Goal: Entertainment & Leisure: Consume media (video, audio)

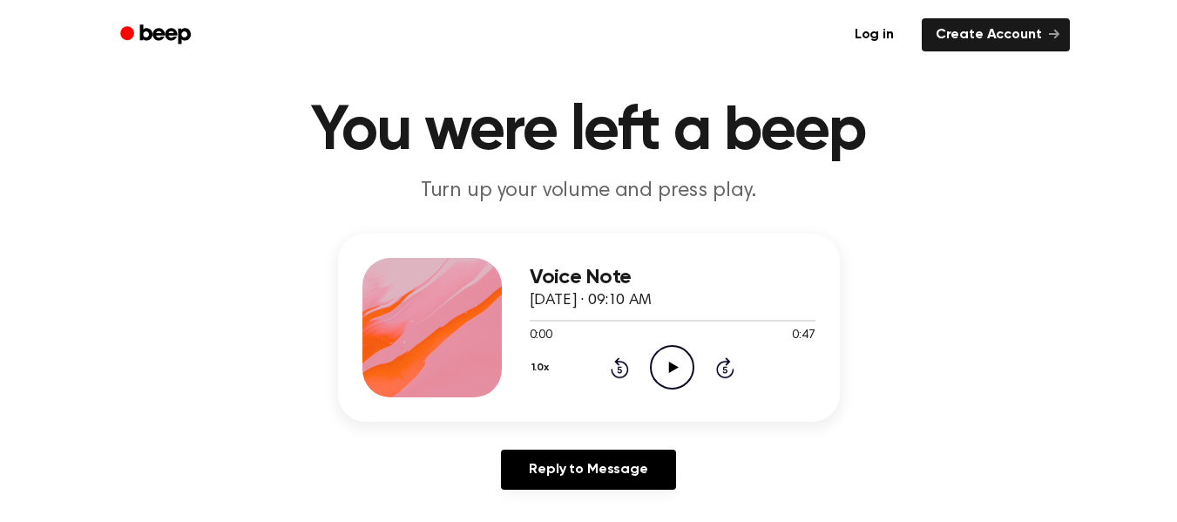
click at [670, 361] on icon "Play Audio" at bounding box center [672, 367] width 44 height 44
click at [667, 367] on icon "Pause Audio" at bounding box center [672, 367] width 44 height 44
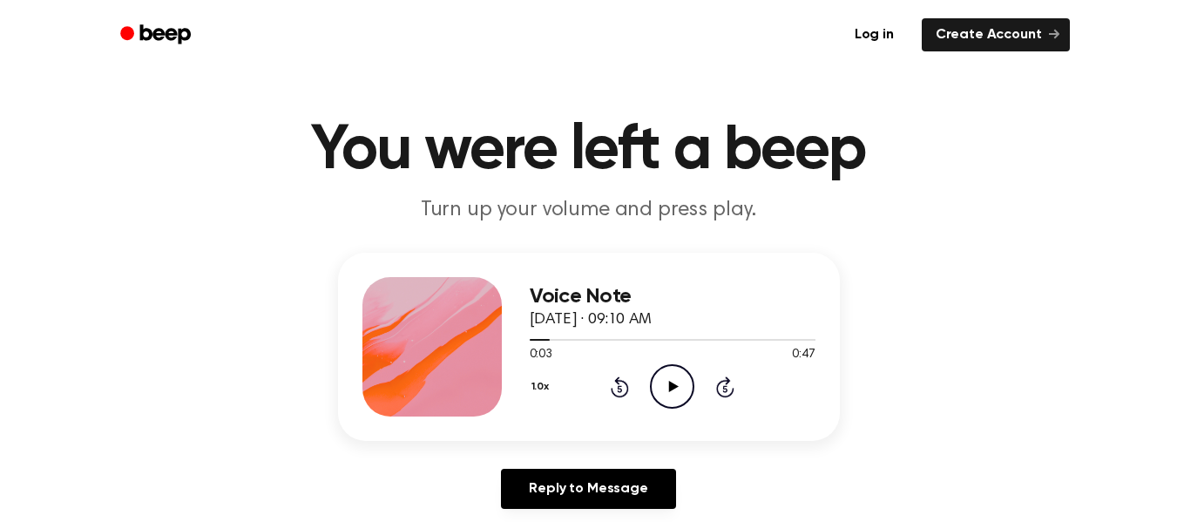
scroll to position [18, 0]
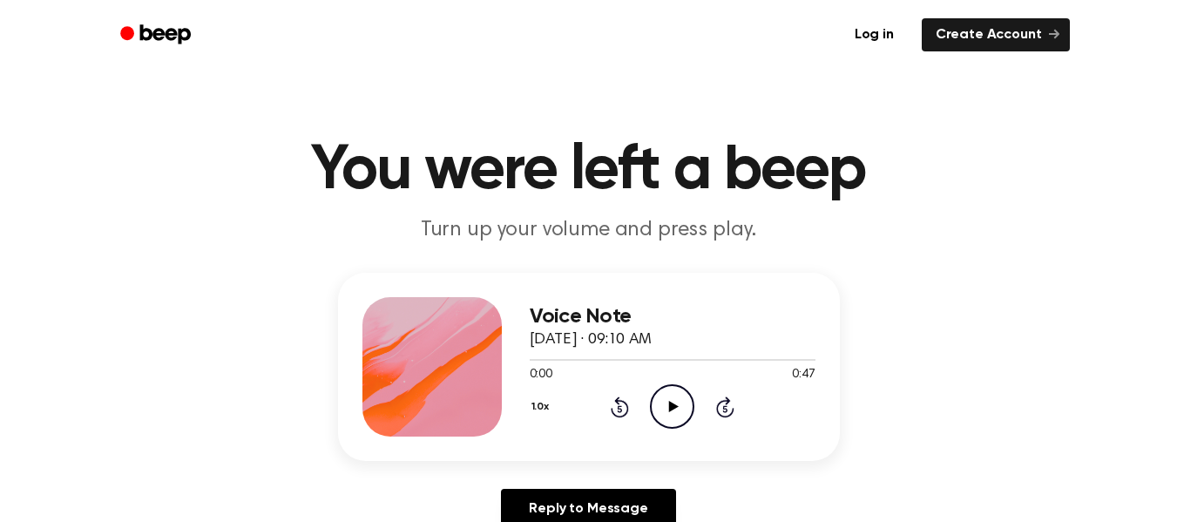
click at [672, 402] on icon "Play Audio" at bounding box center [672, 406] width 44 height 44
click at [666, 400] on icon "Pause Audio" at bounding box center [672, 406] width 44 height 44
click at [670, 419] on icon "Play Audio" at bounding box center [672, 406] width 44 height 44
click at [795, 443] on div "Voice Note [DATE] · 09:10 AM 0:10 0:47 Your browser does not support the [objec…" at bounding box center [589, 367] width 502 height 188
click at [655, 406] on icon "Play Audio" at bounding box center [672, 406] width 44 height 44
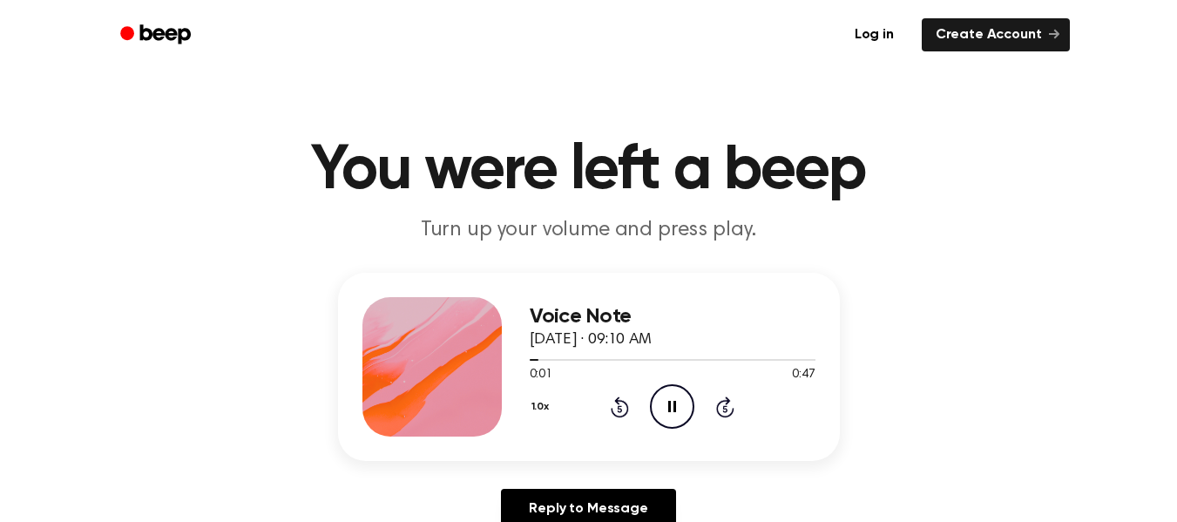
drag, startPoint x: 661, startPoint y: 408, endPoint x: 667, endPoint y: 427, distance: 20.1
click at [667, 427] on circle at bounding box center [672, 406] width 43 height 43
click at [612, 410] on icon at bounding box center [620, 406] width 18 height 21
click at [674, 397] on icon "Play Audio" at bounding box center [672, 406] width 44 height 44
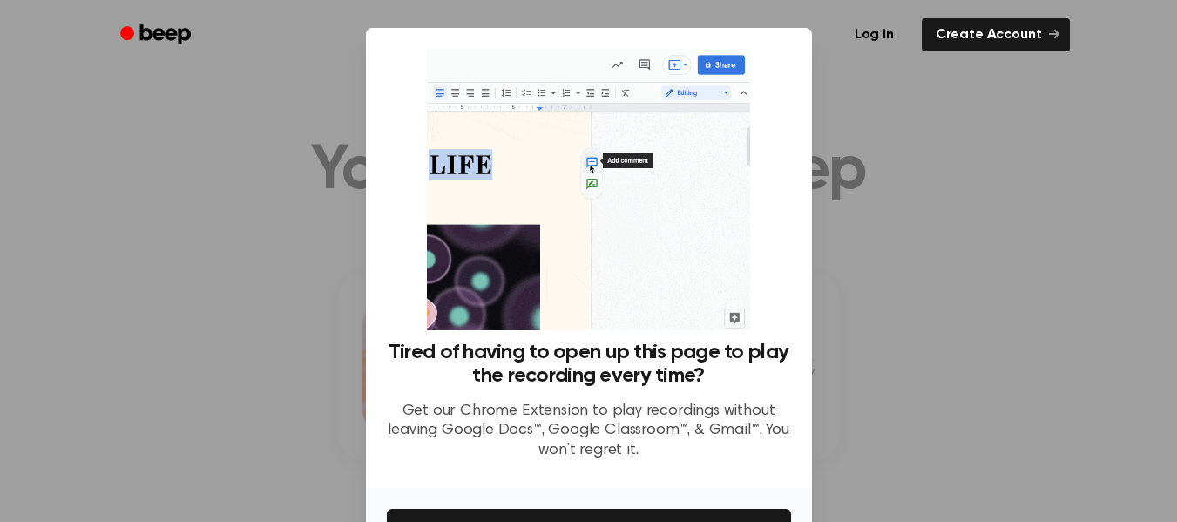
click at [930, 185] on div at bounding box center [588, 261] width 1177 height 522
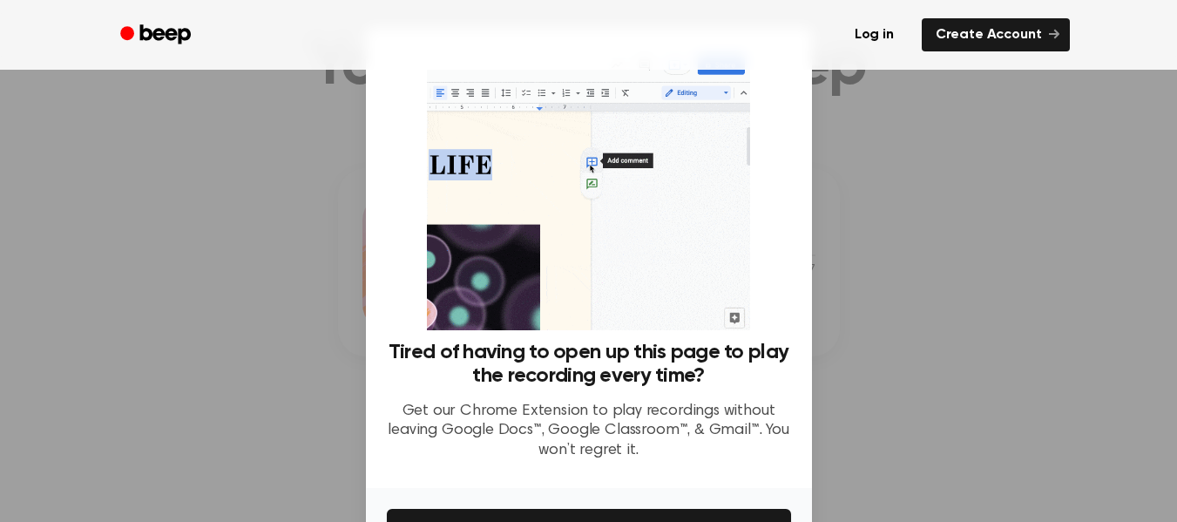
scroll to position [105, 0]
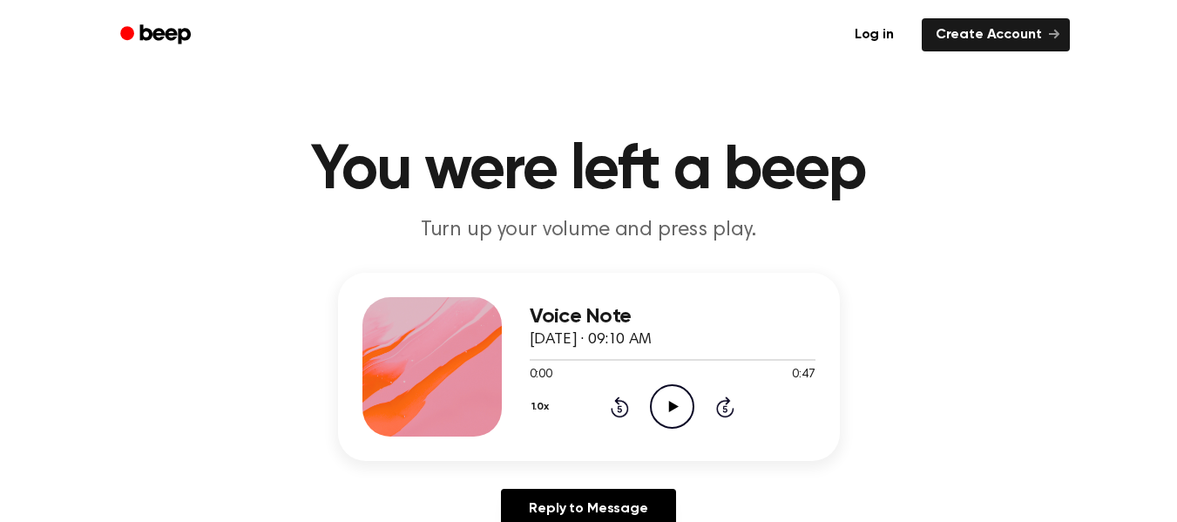
click at [672, 403] on icon at bounding box center [674, 406] width 10 height 11
click at [657, 415] on icon "Play Audio" at bounding box center [672, 406] width 44 height 44
click at [667, 397] on icon "Pause Audio" at bounding box center [672, 406] width 44 height 44
click at [671, 399] on icon "Play Audio" at bounding box center [672, 406] width 44 height 44
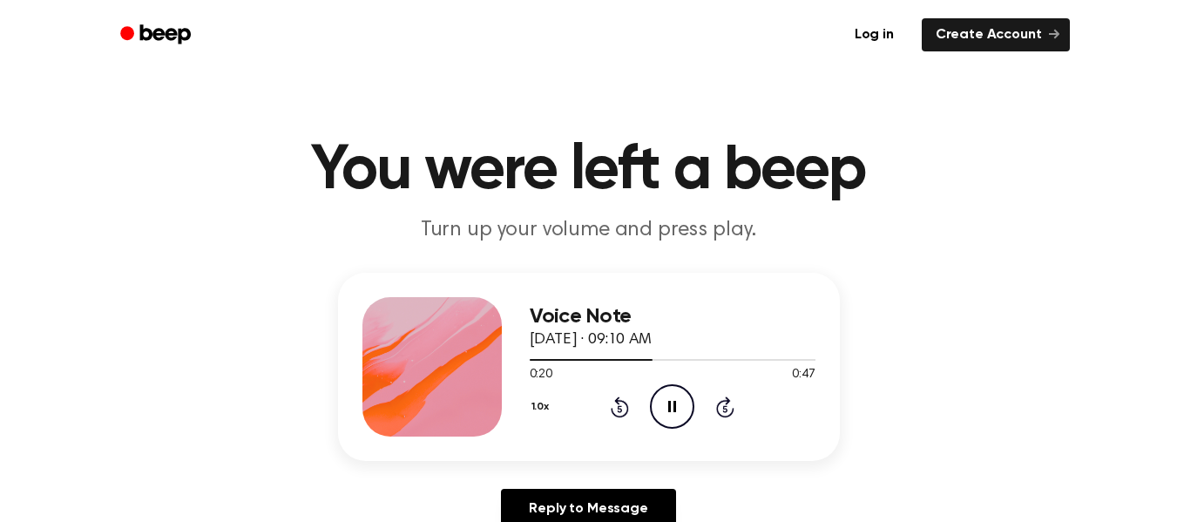
click at [671, 399] on icon "Pause Audio" at bounding box center [672, 406] width 44 height 44
click at [671, 399] on icon "Play Audio" at bounding box center [672, 406] width 44 height 44
click at [671, 399] on icon "Pause Audio" at bounding box center [672, 406] width 44 height 44
